Goal: Find contact information: Find contact information

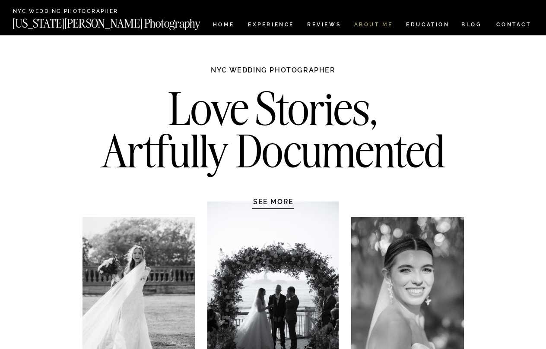
click at [373, 26] on nav "ABOUT ME" at bounding box center [373, 25] width 39 height 7
click at [508, 20] on nav "CONTACT" at bounding box center [514, 24] width 36 height 9
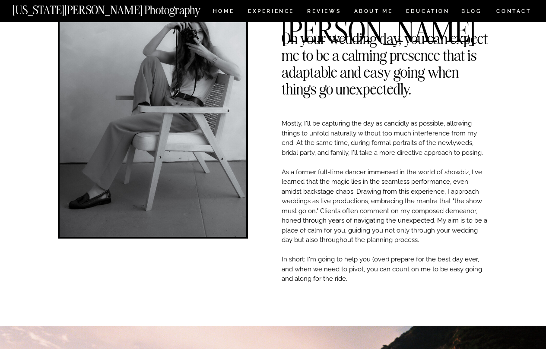
scroll to position [84, 0]
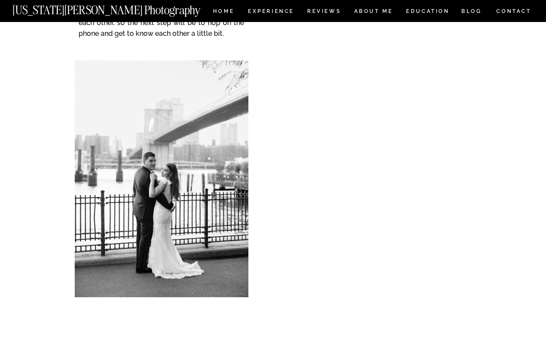
scroll to position [253, 0]
